Goal: Task Accomplishment & Management: Manage account settings

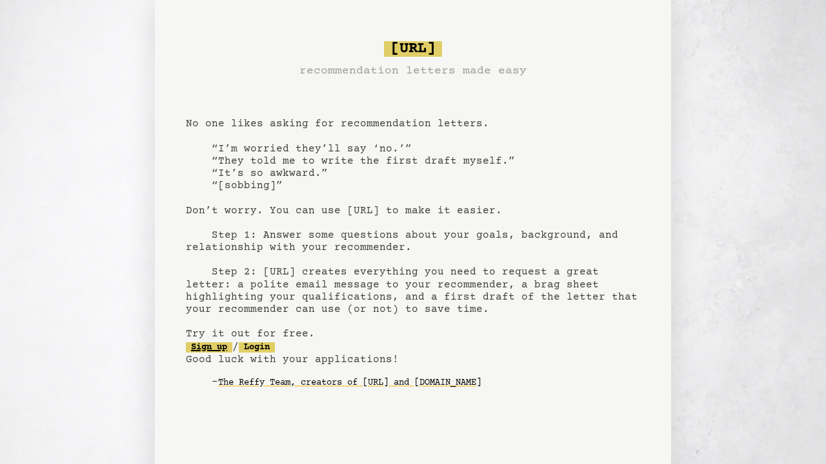
click at [218, 349] on link "Sign up" at bounding box center [209, 348] width 46 height 10
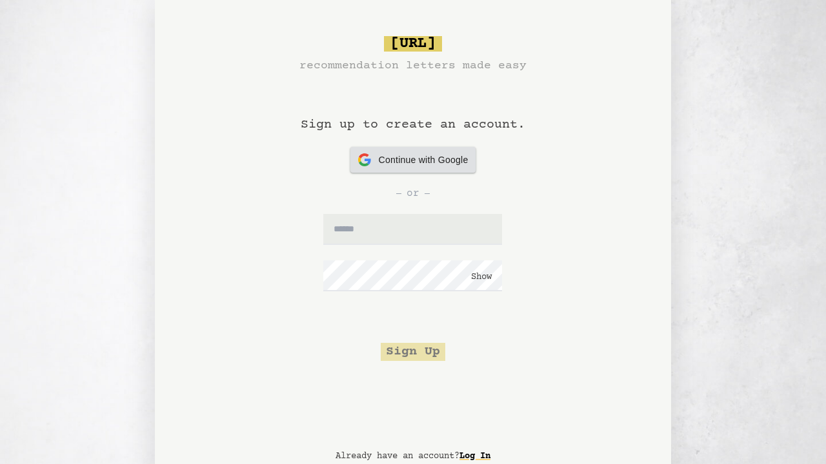
click at [415, 164] on span "Continue with Google" at bounding box center [424, 161] width 90 height 14
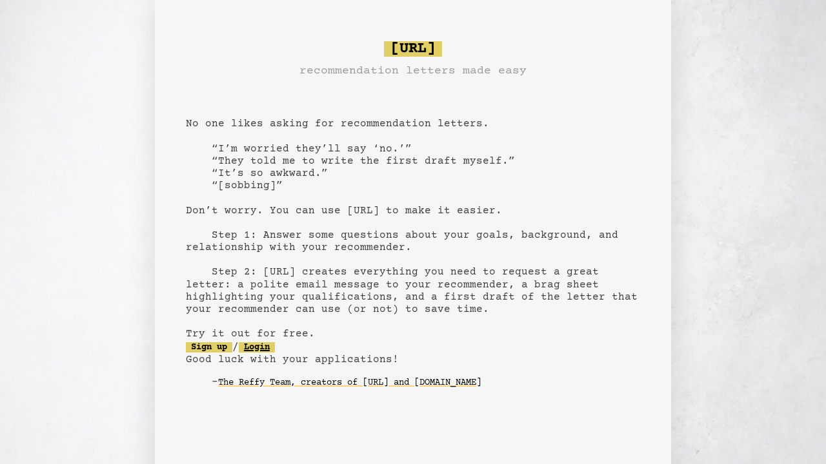
click at [274, 347] on link "Login" at bounding box center [257, 348] width 36 height 10
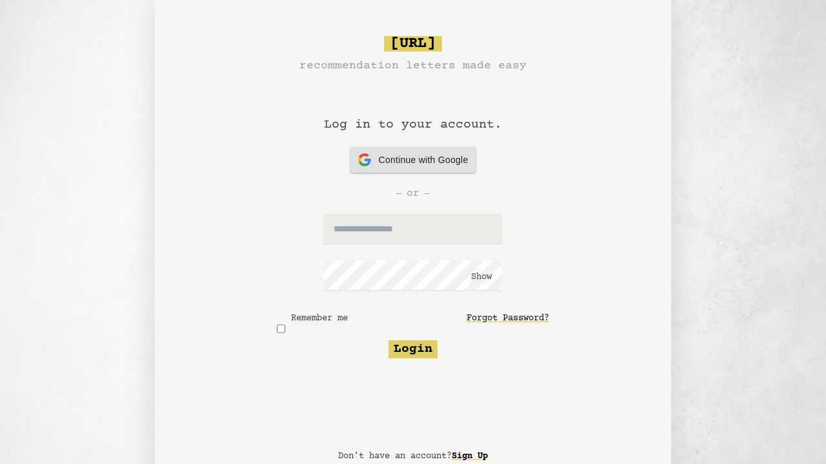
click at [431, 165] on span "Continue with Google" at bounding box center [424, 161] width 90 height 14
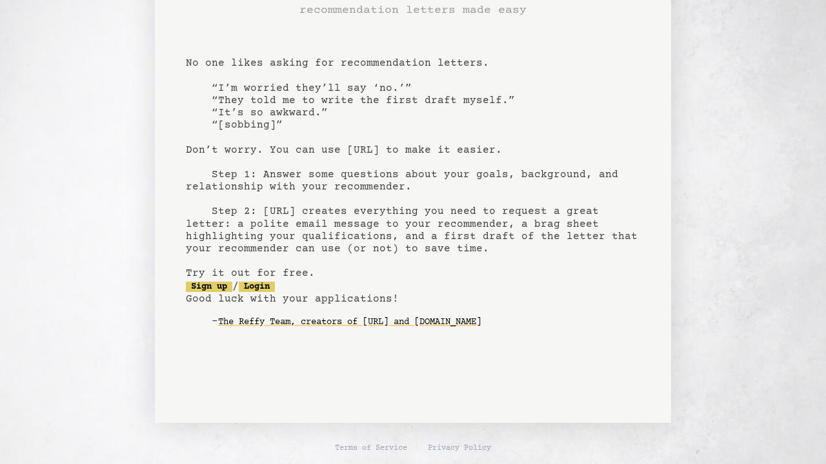
scroll to position [61, 0]
click at [369, 226] on pre "bragsheet.ai recommendation letters made easy No one likes asking for recommend…" at bounding box center [413, 164] width 454 height 378
click at [244, 175] on pre "bragsheet.ai recommendation letters made easy No one likes asking for recommend…" at bounding box center [413, 164] width 454 height 378
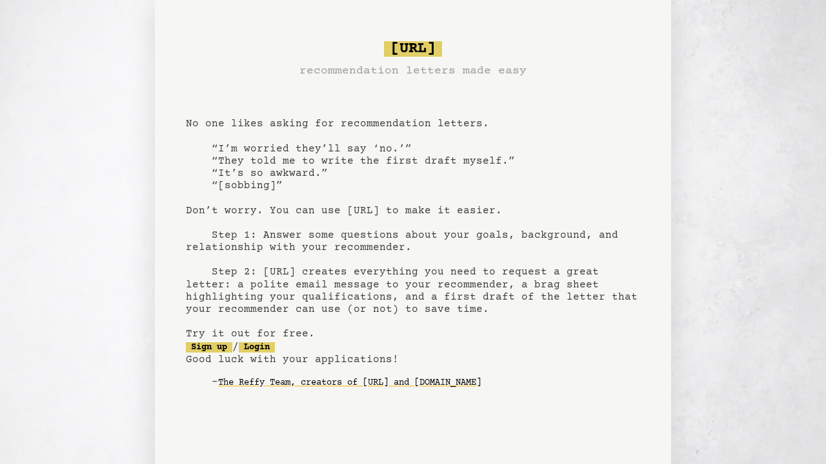
scroll to position [0, 0]
click at [405, 51] on span "[URL]" at bounding box center [413, 48] width 58 height 15
click at [267, 346] on link "Login" at bounding box center [257, 348] width 36 height 10
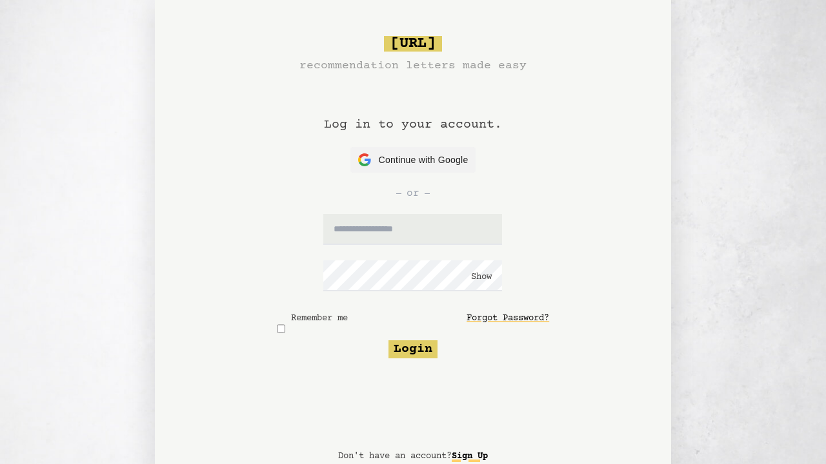
click at [483, 452] on link "Sign Up" at bounding box center [470, 456] width 36 height 21
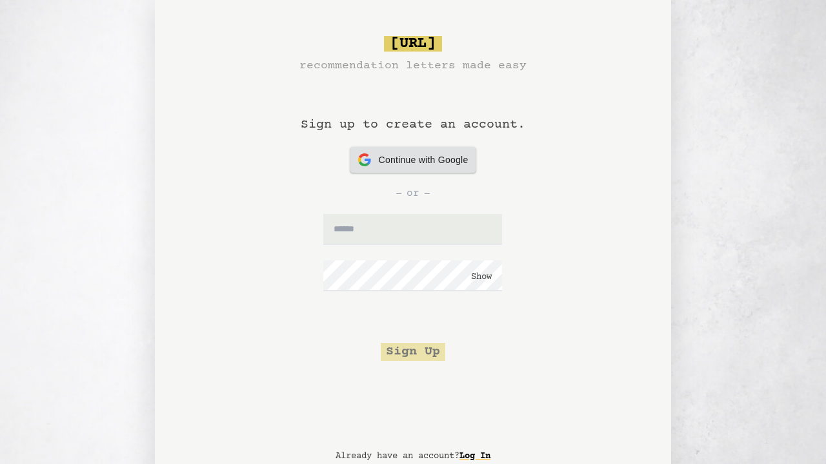
click at [426, 159] on span "Continue with Google" at bounding box center [424, 161] width 90 height 14
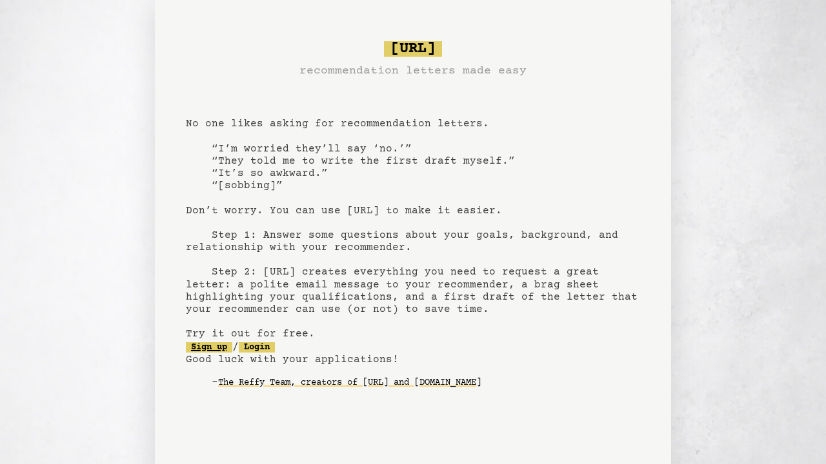
click at [218, 339] on pre "[URL] recommendation letters made easy No one likes asking for recommendation l…" at bounding box center [413, 225] width 454 height 378
click at [218, 343] on link "Sign up" at bounding box center [209, 348] width 46 height 10
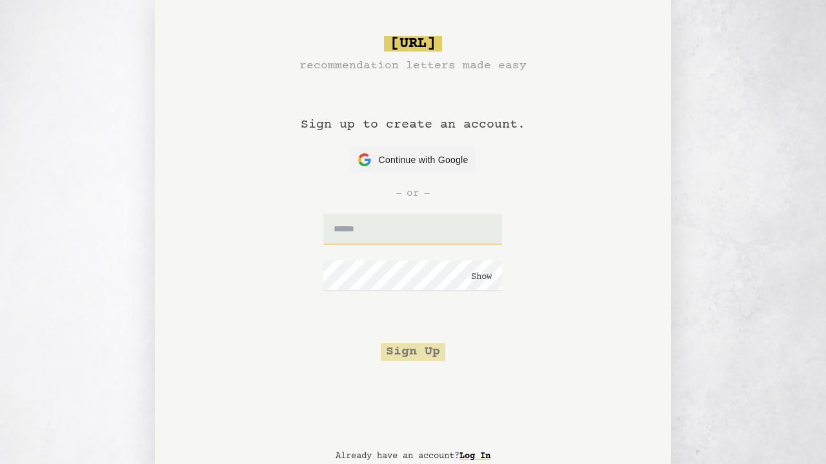
type input "*"
type input "**********"
click at [481, 277] on button "Show" at bounding box center [481, 277] width 21 height 13
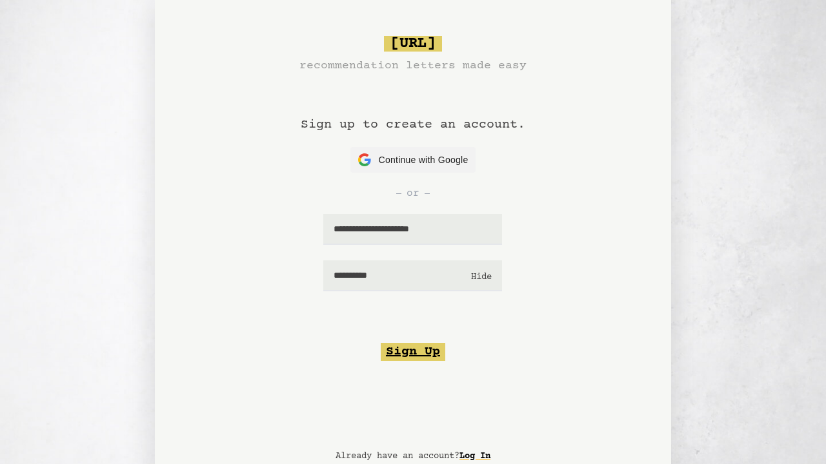
click at [401, 348] on button "Sign Up" at bounding box center [413, 352] width 65 height 18
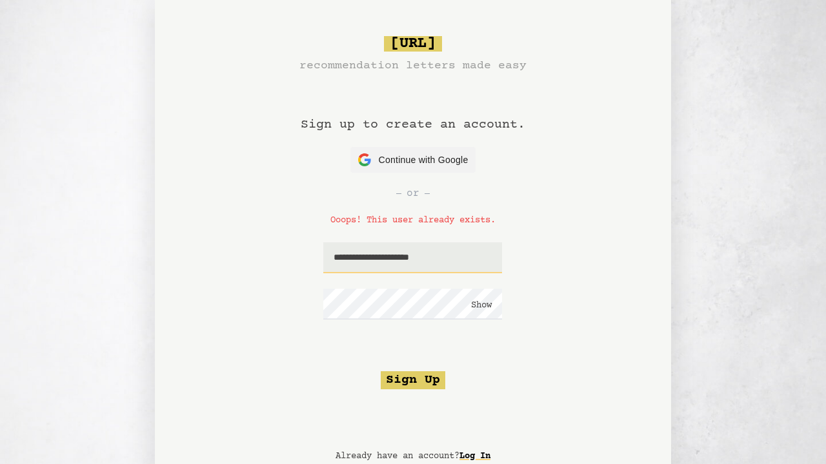
drag, startPoint x: 403, startPoint y: 255, endPoint x: 403, endPoint y: 270, distance: 14.8
type input "**********"
click at [410, 372] on button "Sign Up" at bounding box center [413, 381] width 65 height 18
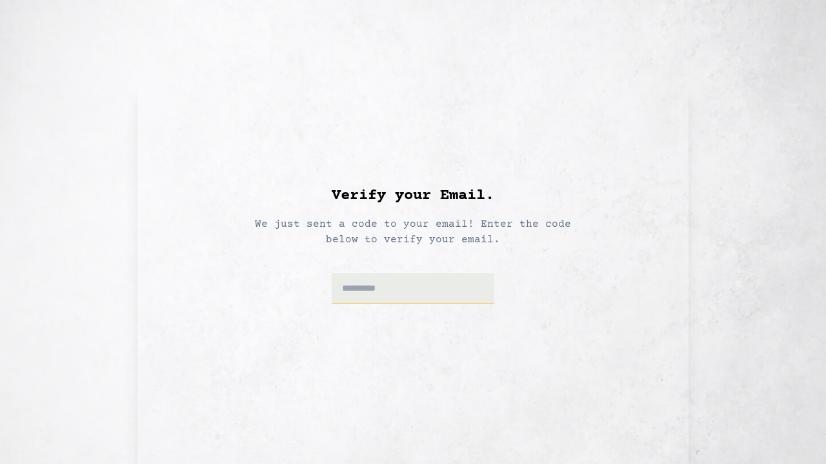
click at [401, 292] on input at bounding box center [413, 289] width 163 height 31
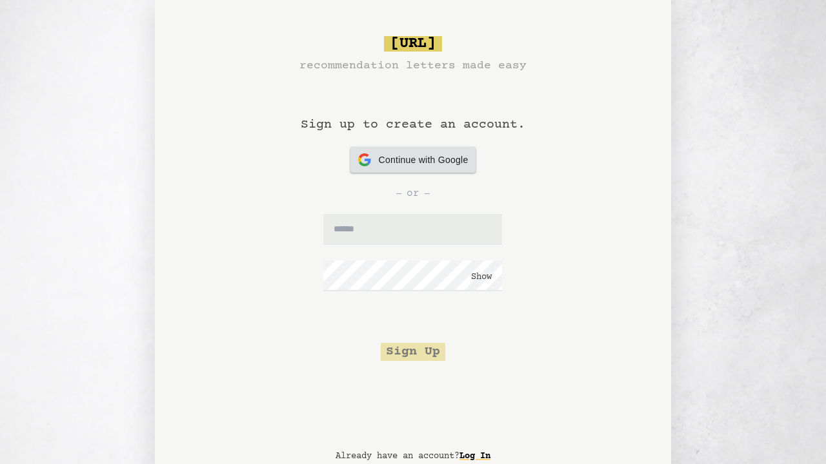
click at [412, 155] on span "Continue with Google" at bounding box center [424, 161] width 90 height 14
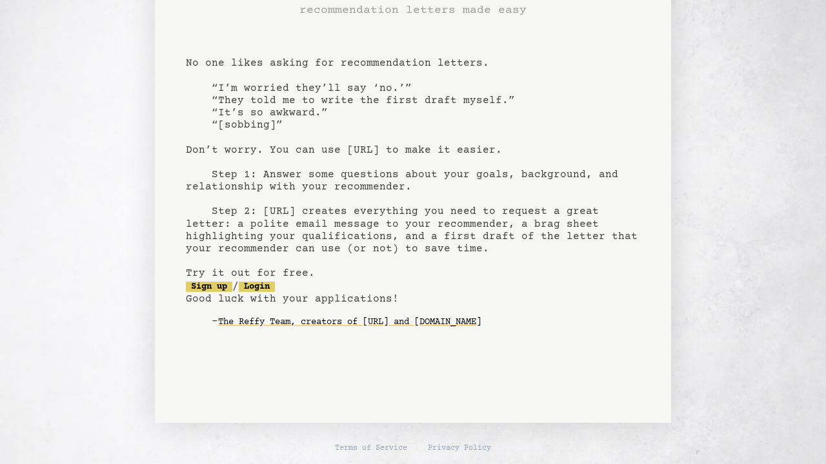
scroll to position [61, 0]
click at [317, 331] on link "The Reffy Team, creators of [URL] and [DOMAIN_NAME]" at bounding box center [349, 322] width 263 height 21
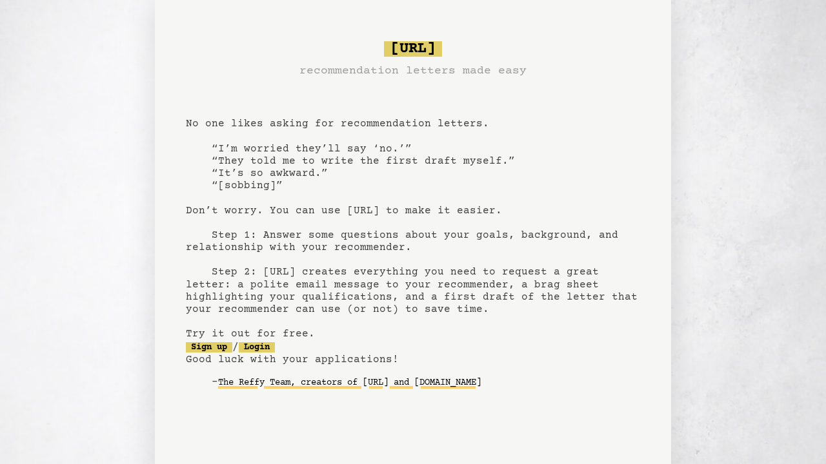
click at [289, 393] on link "The Reffy Team, creators of [URL] and [DOMAIN_NAME]" at bounding box center [349, 383] width 263 height 21
click at [257, 385] on link "The Reffy Team, creators of [URL] and [DOMAIN_NAME]" at bounding box center [349, 383] width 263 height 21
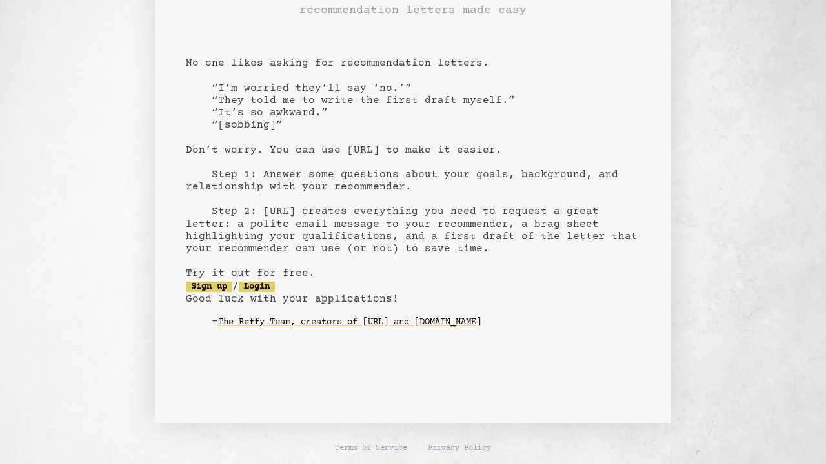
scroll to position [61, 0]
click at [262, 282] on link "Login" at bounding box center [257, 287] width 36 height 10
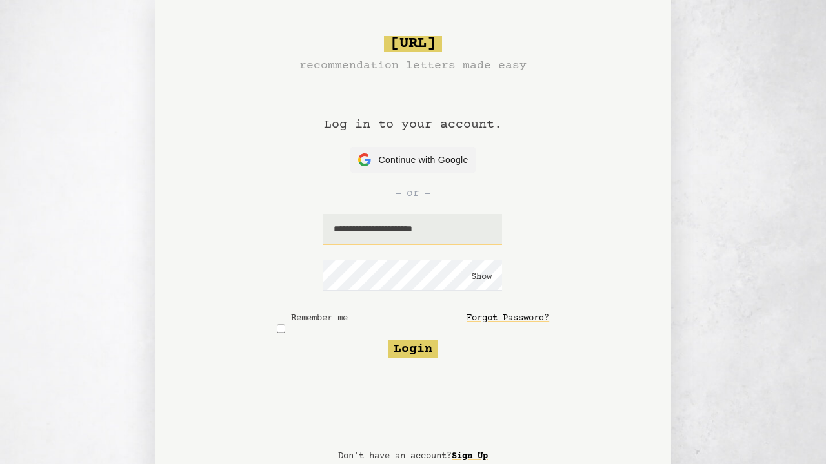
type input "**********"
click at [481, 277] on button "Show" at bounding box center [481, 277] width 21 height 13
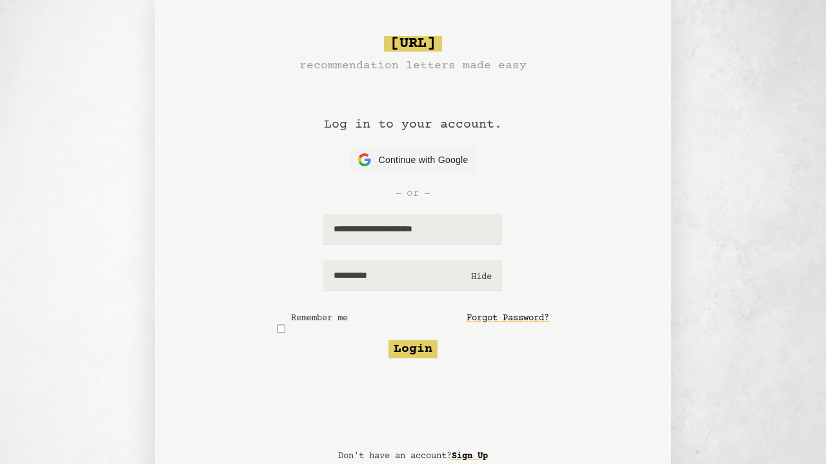
click at [412, 349] on button "Login" at bounding box center [412, 350] width 49 height 18
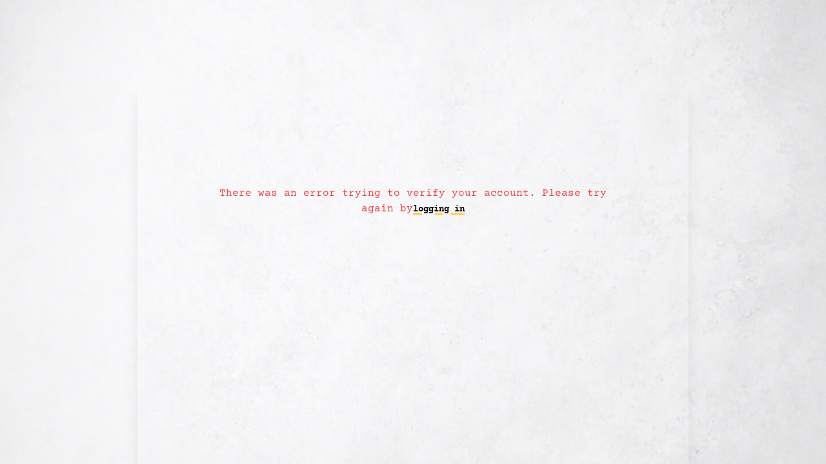
click at [437, 202] on link "logging in" at bounding box center [439, 209] width 52 height 21
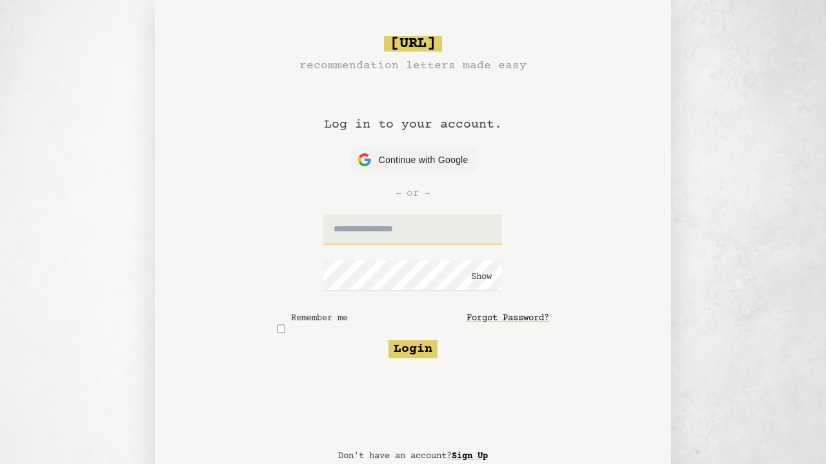
click at [410, 223] on input "text" at bounding box center [412, 229] width 179 height 31
type input "**********"
click at [481, 277] on button "Show" at bounding box center [481, 277] width 21 height 13
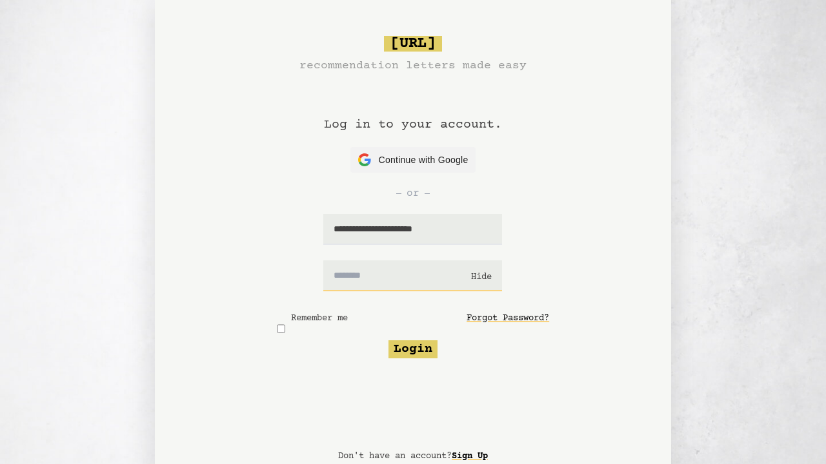
click at [415, 270] on input "text" at bounding box center [412, 276] width 179 height 31
type input "**********"
click at [481, 277] on button "Hide" at bounding box center [481, 277] width 21 height 13
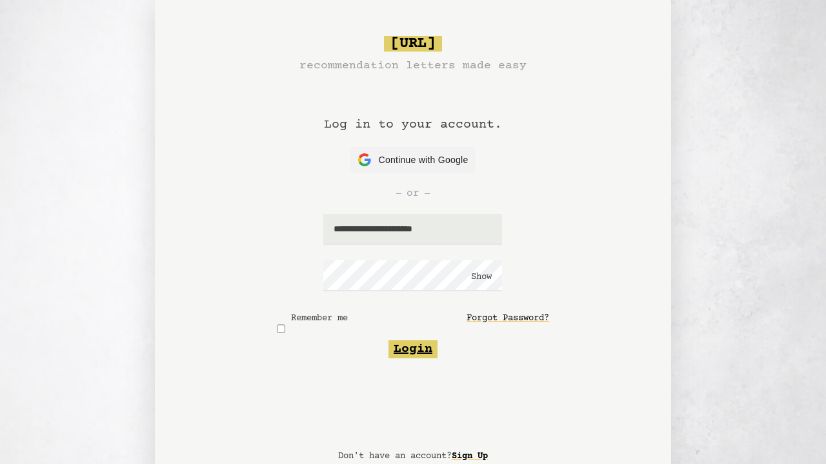
click at [423, 343] on button "Login" at bounding box center [412, 350] width 49 height 18
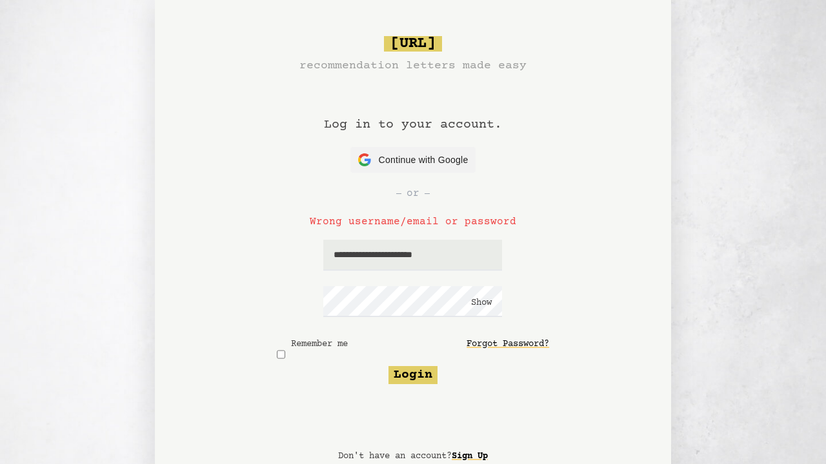
click at [473, 304] on button "Show" at bounding box center [481, 303] width 21 height 13
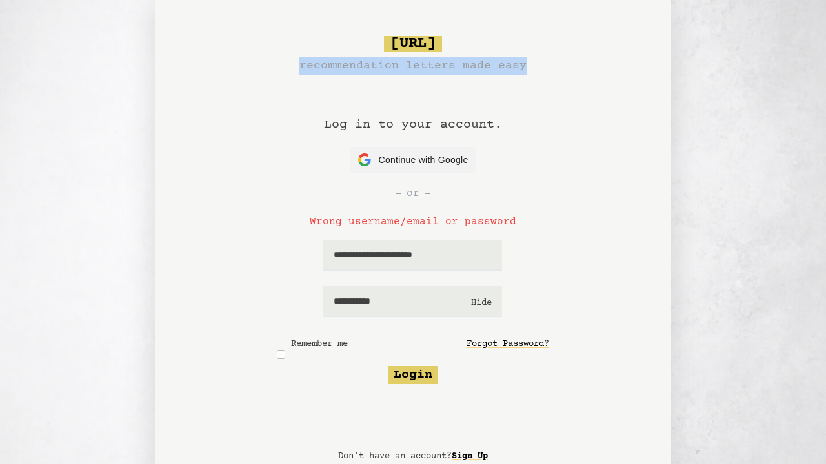
drag, startPoint x: 303, startPoint y: 64, endPoint x: 524, endPoint y: 70, distance: 222.0
click at [524, 70] on div "**********" at bounding box center [413, 210] width 454 height 348
click at [367, 73] on h3 "recommendation letters made easy" at bounding box center [412, 66] width 227 height 18
drag, startPoint x: 303, startPoint y: 64, endPoint x: 524, endPoint y: 75, distance: 221.6
click at [524, 75] on div "**********" at bounding box center [413, 210] width 454 height 348
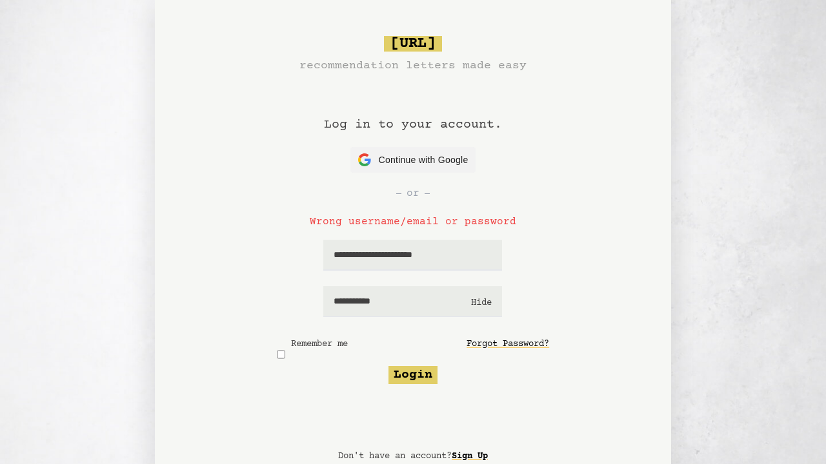
click at [442, 100] on h1 "Log in to your account." at bounding box center [413, 111] width 178 height 72
drag, startPoint x: 323, startPoint y: 125, endPoint x: 509, endPoint y: 135, distance: 186.8
click at [509, 135] on div "**********" at bounding box center [413, 210] width 454 height 348
click at [593, 186] on div "or" at bounding box center [413, 193] width 454 height 41
